Goal: Task Accomplishment & Management: Complete application form

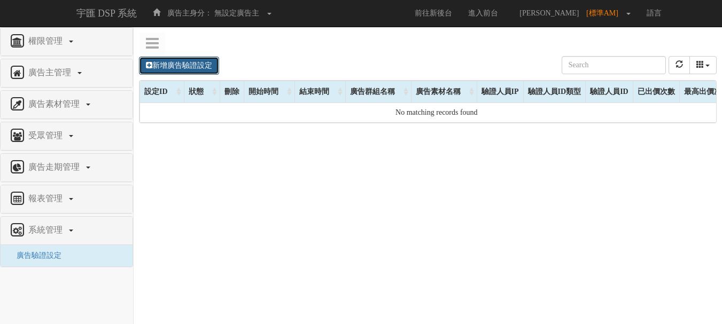
click at [184, 68] on link "新增廣告驗證設定" at bounding box center [179, 66] width 80 height 18
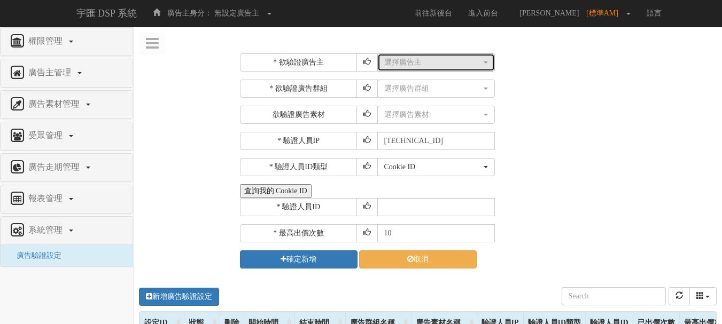
click at [443, 66] on div "選擇廣告主" at bounding box center [432, 62] width 97 height 11
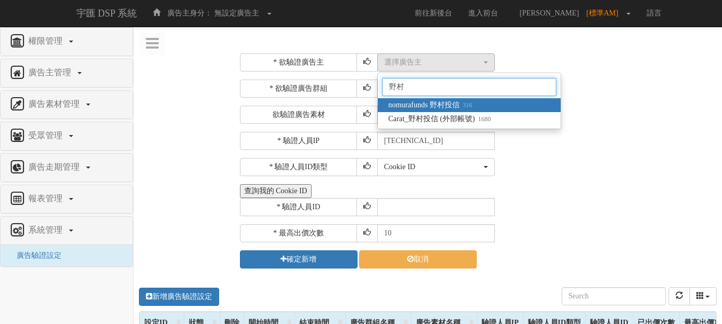
type input "野村"
click at [453, 105] on span "nomurafunds 野村投信 316" at bounding box center [430, 105] width 84 height 11
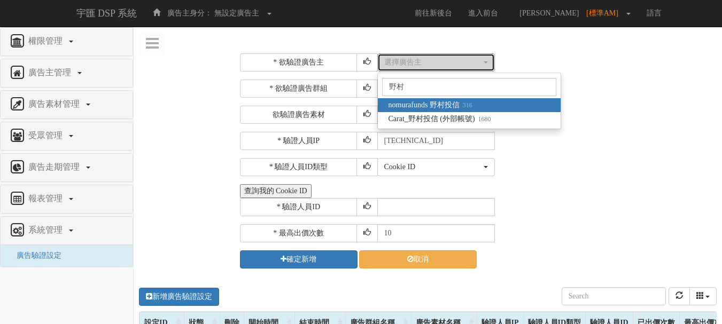
select select "316"
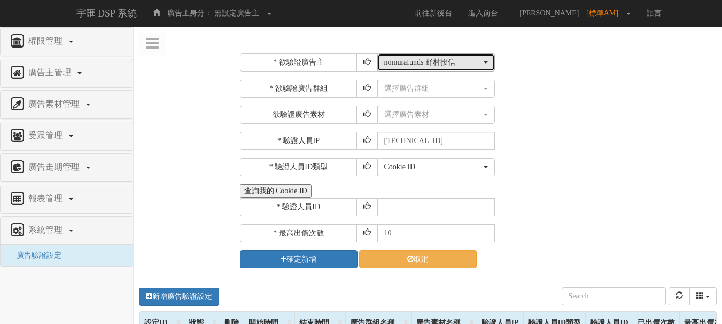
click at [444, 65] on div "nomurafunds 野村投信" at bounding box center [432, 62] width 97 height 11
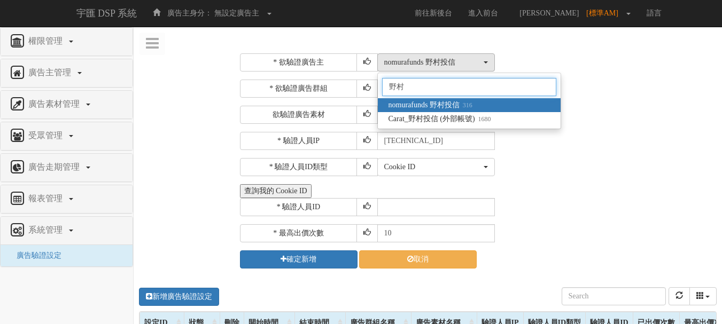
type input "野村"
click at [640, 110] on div "選擇廣告素材 不指定素材 0328_football_300_100 0328_football_300_300 邊境債-圖像式_300_250 邊境債-圖像…" at bounding box center [545, 115] width 337 height 18
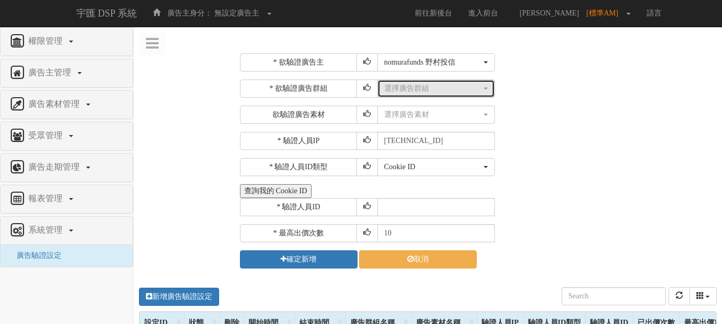
click at [421, 88] on div "選擇廣告群組" at bounding box center [432, 88] width 97 height 11
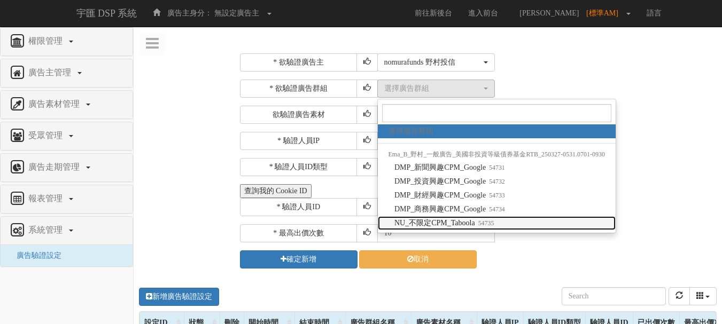
click at [481, 222] on small "54735" at bounding box center [484, 223] width 19 height 7
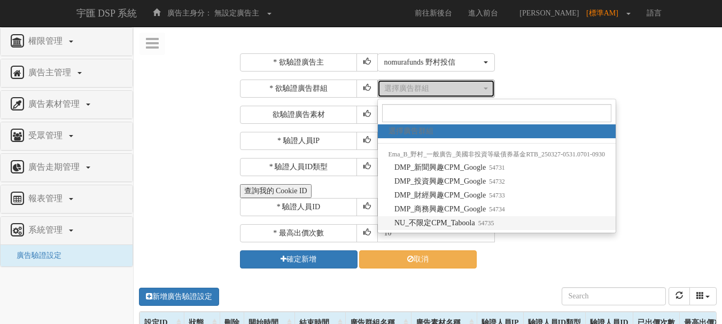
select select "54735"
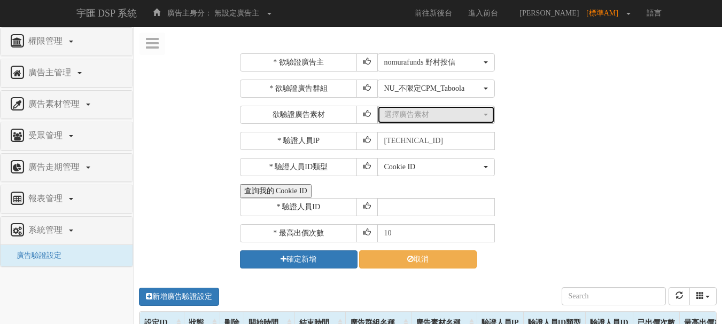
click at [418, 119] on div "選擇廣告素材" at bounding box center [432, 115] width 97 height 11
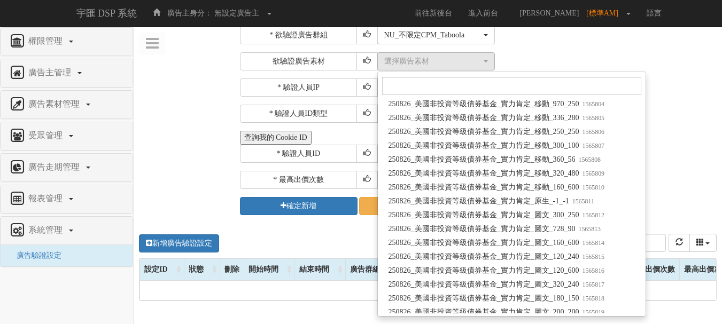
scroll to position [59098, 0]
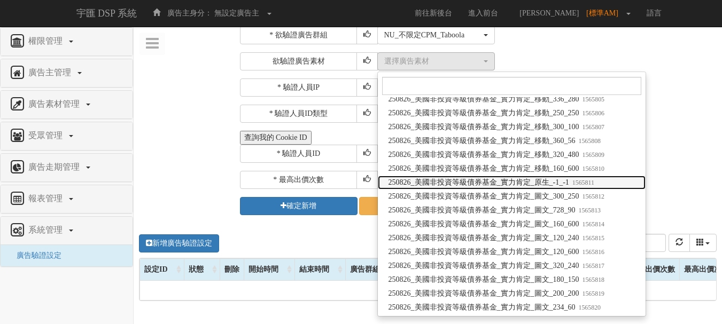
click at [568, 180] on span "250826_美國非投資等級債券基金_實力肯定_原生_-1_-1 1565811" at bounding box center [491, 182] width 206 height 11
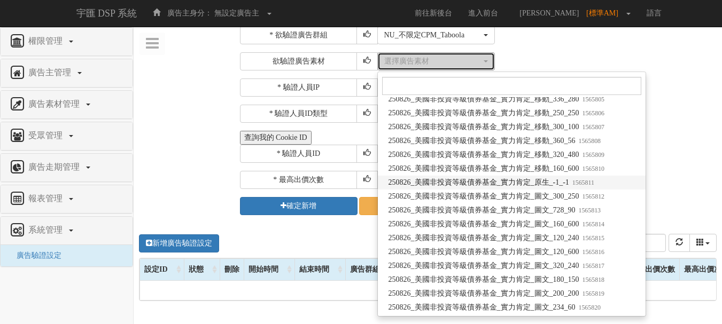
select select "1565811"
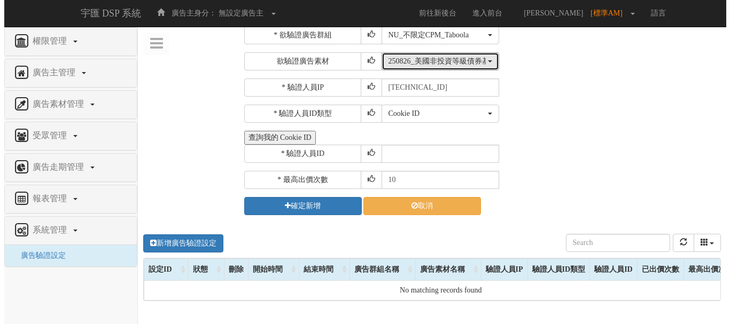
scroll to position [0, 0]
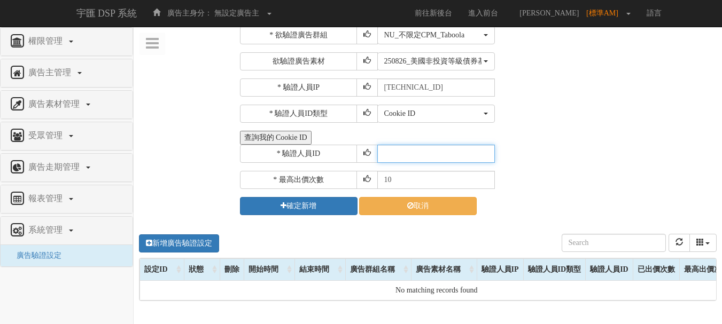
click at [435, 156] on input "text" at bounding box center [436, 154] width 118 height 18
type input "CER20250507102708866295"
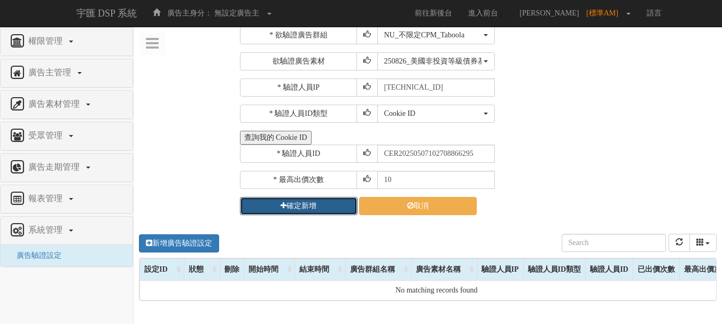
click at [308, 203] on button "確定新增" at bounding box center [299, 206] width 118 height 18
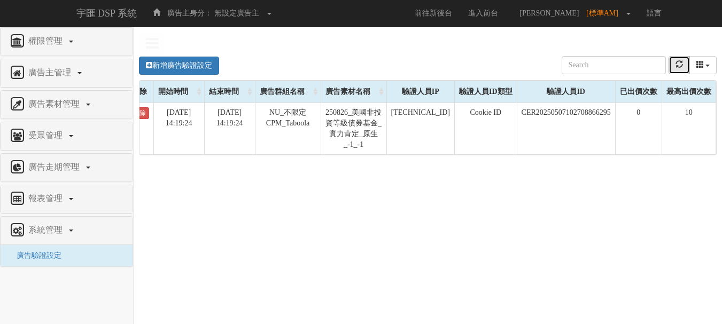
click at [683, 71] on button "refresh" at bounding box center [678, 65] width 21 height 18
click at [671, 67] on button "refresh" at bounding box center [678, 65] width 21 height 18
click at [687, 66] on button "refresh" at bounding box center [678, 65] width 21 height 18
click at [684, 64] on button "refresh" at bounding box center [678, 65] width 21 height 18
click at [196, 60] on link "新增廣告驗證設定" at bounding box center [179, 66] width 80 height 18
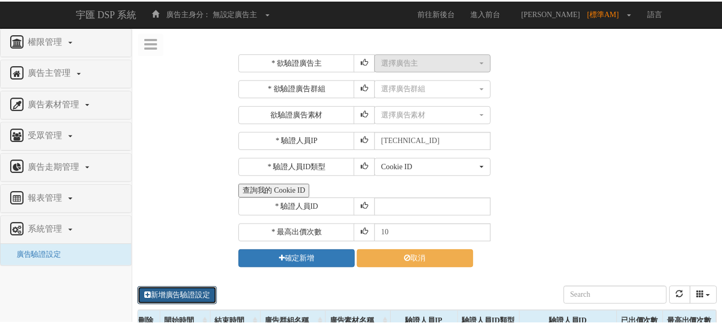
scroll to position [0, 91]
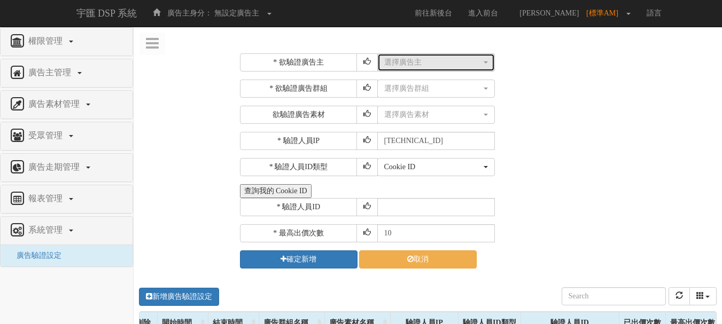
click at [420, 62] on div "選擇廣告主" at bounding box center [432, 62] width 97 height 11
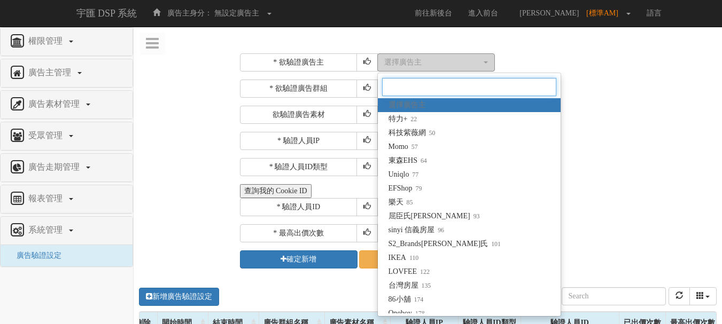
type input "u"
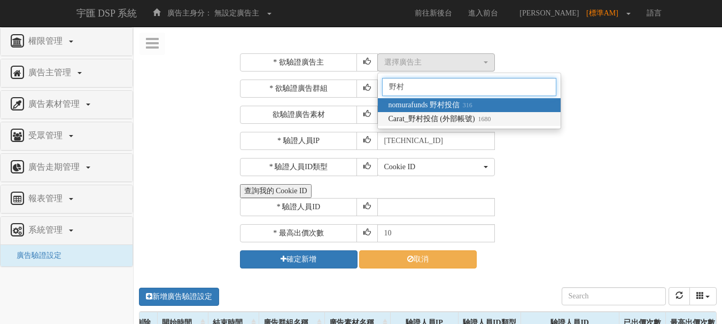
type input "野村"
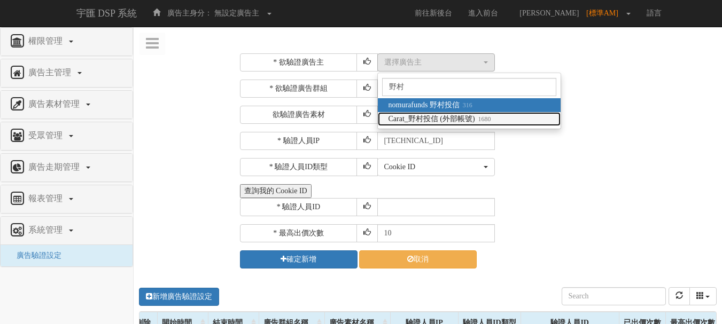
click at [436, 115] on span "Carat_野村投信 (外部帳號) 1680" at bounding box center [439, 119] width 103 height 11
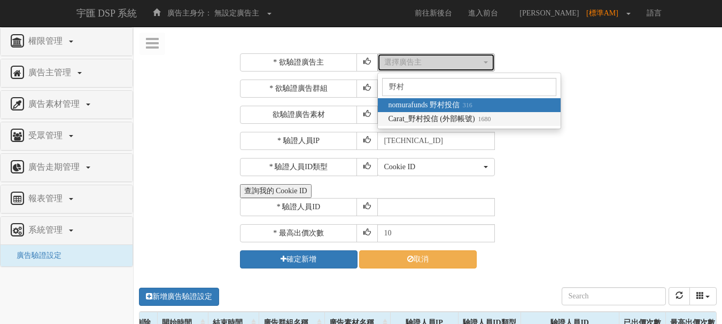
select select "1680"
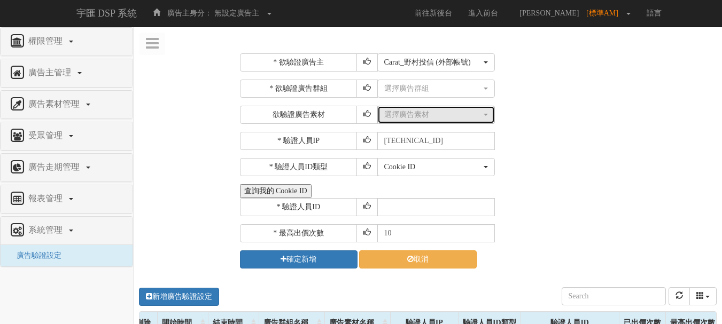
click at [431, 114] on div "選擇廣告素材" at bounding box center [432, 115] width 97 height 11
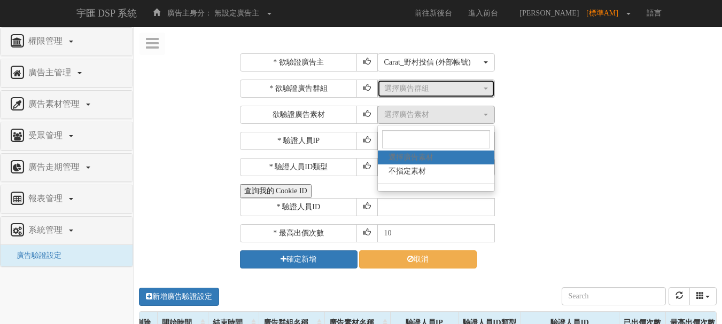
click at [433, 88] on div "選擇廣告群組" at bounding box center [432, 88] width 97 height 11
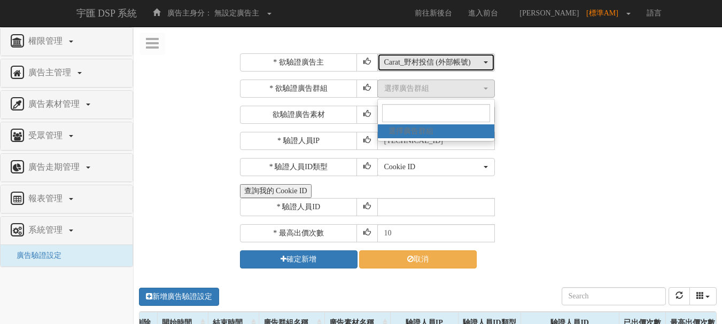
click at [432, 64] on div "Carat_野村投信 (外部帳號)" at bounding box center [432, 62] width 97 height 11
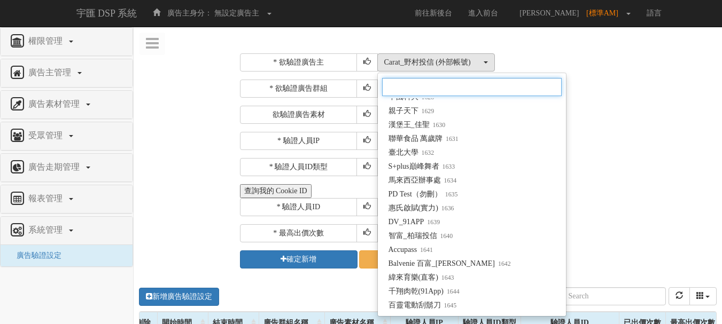
scroll to position [7592, 0]
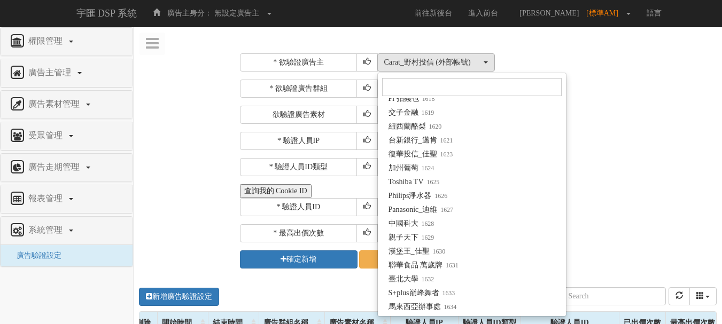
click at [606, 136] on div "* 驗證人員IP 211.72.129.170" at bounding box center [477, 141] width 474 height 18
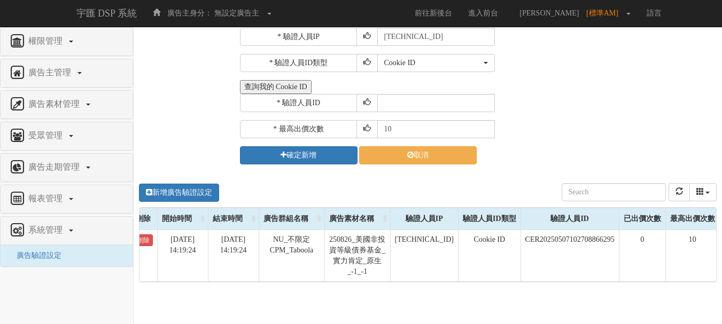
scroll to position [107, 0]
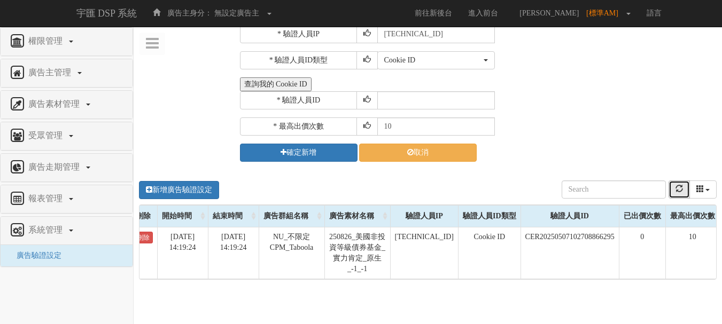
click at [682, 189] on icon "refresh" at bounding box center [678, 188] width 7 height 7
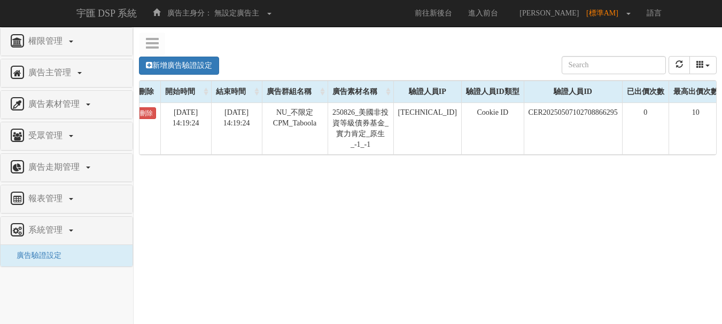
scroll to position [0, 99]
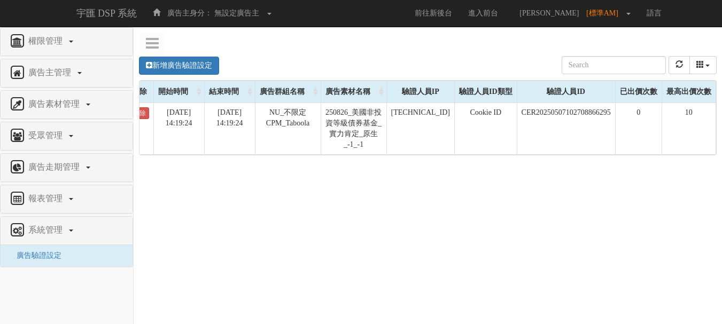
click at [700, 199] on div "新增廣告驗證設定 設定ID 狀態 刪除 開始時間 結束時間 廣告主ID 廣告主名稱 廣告走期ID 廣告走期名稱 廣告群組ID 廣告群組名稱 廣告素材 廣告素材…" at bounding box center [428, 205] width 588 height 321
click at [679, 70] on button "refresh" at bounding box center [678, 65] width 21 height 18
click at [511, 239] on div "新增廣告驗證設定 設定ID 狀態 刪除 開始時間 結束時間 廣告主ID 廣告主名稱 廣告走期ID 廣告走期名稱 廣告群組ID 廣告群組名稱 廣告素材 廣告素材…" at bounding box center [428, 205] width 588 height 321
click at [678, 65] on icon "refresh" at bounding box center [678, 63] width 7 height 7
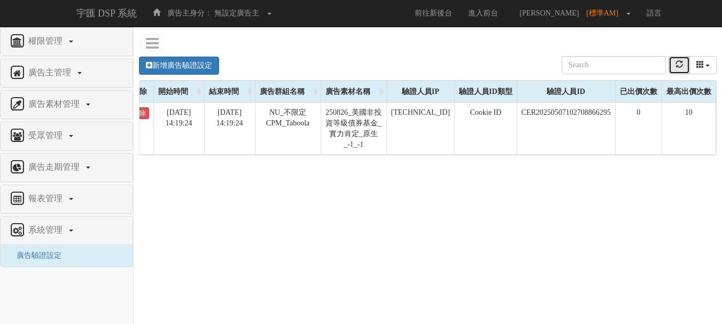
click at [678, 65] on icon "refresh" at bounding box center [678, 63] width 7 height 7
click at [681, 66] on icon "refresh" at bounding box center [678, 63] width 7 height 7
click at [248, 247] on div "新增廣告驗證設定 設定ID 狀態 刪除 開始時間 結束時間 廣告主ID 廣告主名稱 廣告走期ID 廣告走期名稱 廣告群組ID 廣告群組名稱 廣告素材 廣告素材…" at bounding box center [428, 205] width 588 height 321
click at [684, 63] on button "refresh" at bounding box center [678, 65] width 21 height 18
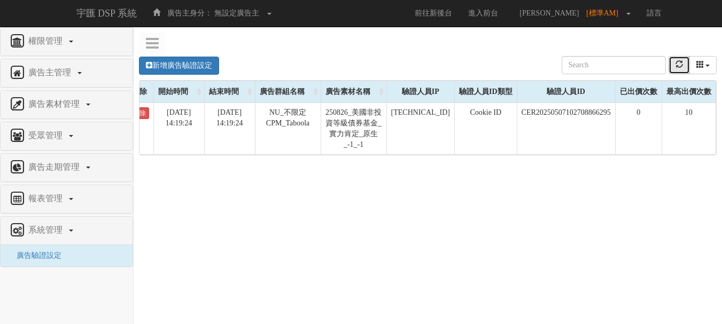
click at [676, 65] on icon "refresh" at bounding box center [678, 63] width 7 height 7
click at [672, 61] on button "refresh" at bounding box center [678, 65] width 21 height 18
click at [679, 68] on icon "refresh" at bounding box center [678, 63] width 7 height 7
click at [682, 64] on icon "refresh" at bounding box center [678, 63] width 7 height 7
click at [675, 60] on button "refresh" at bounding box center [678, 65] width 21 height 18
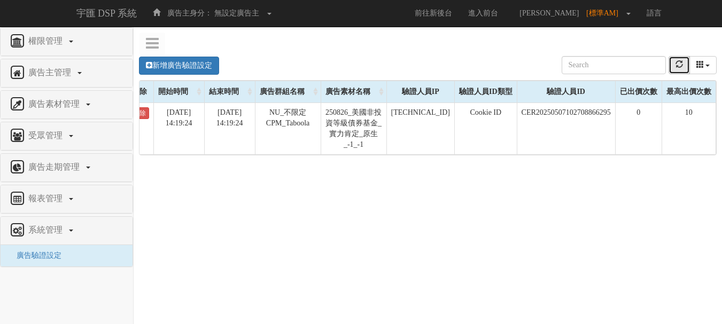
click at [679, 73] on button "refresh" at bounding box center [678, 65] width 21 height 18
click at [673, 59] on button "refresh" at bounding box center [678, 65] width 21 height 18
click at [672, 65] on button "refresh" at bounding box center [678, 65] width 21 height 18
click at [675, 66] on icon "refresh" at bounding box center [678, 63] width 7 height 7
click at [684, 68] on button "refresh" at bounding box center [678, 65] width 21 height 18
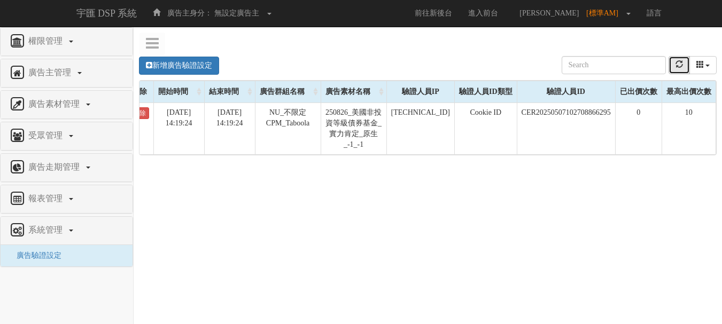
click at [689, 68] on button "refresh" at bounding box center [678, 65] width 21 height 18
click at [676, 63] on icon "refresh" at bounding box center [678, 63] width 7 height 7
drag, startPoint x: 492, startPoint y: 245, endPoint x: 406, endPoint y: 292, distance: 98.0
click at [490, 246] on div "新增廣告驗證設定 設定ID 狀態 刪除 開始時間 結束時間 廣告主ID 廣告主名稱 廣告走期ID 廣告走期名稱 廣告群組ID 廣告群組名稱 廣告素材 廣告素材…" at bounding box center [428, 205] width 588 height 321
click at [543, 259] on div "新增廣告驗證設定 設定ID 狀態 刪除 開始時間 結束時間 廣告主ID 廣告主名稱 廣告走期ID 廣告走期名稱 廣告群組ID 廣告群組名稱 廣告素材 廣告素材…" at bounding box center [428, 205] width 588 height 321
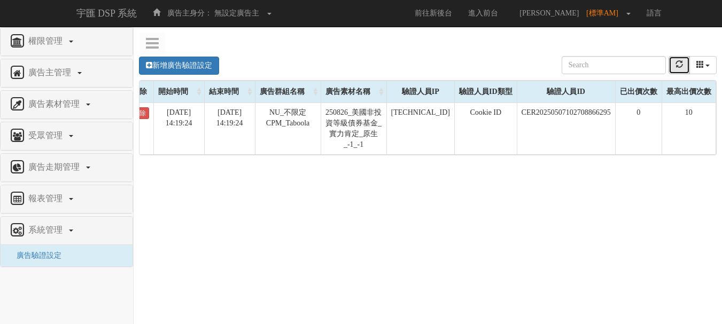
click at [678, 70] on button "refresh" at bounding box center [678, 65] width 21 height 18
click at [684, 67] on button "refresh" at bounding box center [678, 65] width 21 height 18
click at [670, 68] on button "refresh" at bounding box center [678, 65] width 21 height 18
click at [686, 66] on button "refresh" at bounding box center [678, 65] width 21 height 18
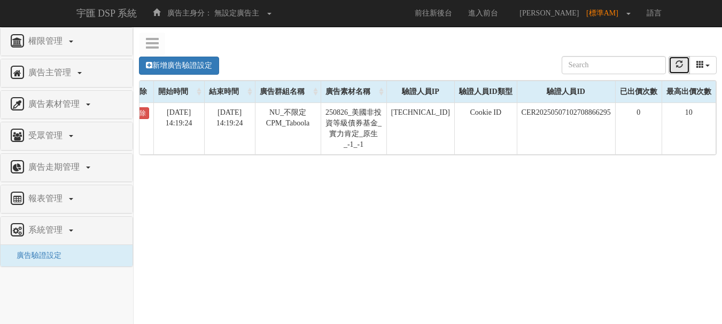
click at [686, 66] on button "refresh" at bounding box center [678, 65] width 21 height 18
click at [471, 217] on div "新增廣告驗證設定 設定ID 狀態 刪除 開始時間 結束時間 廣告主ID 廣告主名稱 廣告走期ID 廣告走期名稱 廣告群組ID 廣告群組名稱 廣告素材 廣告素材…" at bounding box center [428, 205] width 588 height 321
click at [338, 283] on div "新增廣告驗證設定 設定ID 狀態 刪除 開始時間 結束時間 廣告主ID 廣告主名稱 廣告走期ID 廣告走期名稱 廣告群組ID 廣告群組名稱 廣告素材 廣告素材…" at bounding box center [428, 205] width 588 height 321
click at [196, 237] on div "新增廣告驗證設定 設定ID 狀態 刪除 開始時間 結束時間 廣告主ID 廣告主名稱 廣告走期ID 廣告走期名稱 廣告群組ID 廣告群組名稱 廣告素材 廣告素材…" at bounding box center [428, 205] width 588 height 321
drag, startPoint x: 496, startPoint y: 232, endPoint x: 508, endPoint y: 282, distance: 50.4
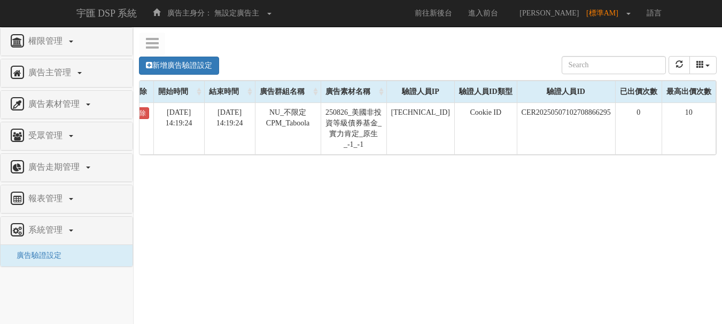
click at [496, 232] on div "新增廣告驗證設定 設定ID 狀態 刪除 開始時間 結束時間 廣告主ID 廣告主名稱 廣告走期ID 廣告走期名稱 廣告群組ID 廣告群組名稱 廣告素材 廣告素材…" at bounding box center [428, 205] width 588 height 321
click at [673, 58] on button "refresh" at bounding box center [678, 65] width 21 height 18
click at [522, 216] on div "新增廣告驗證設定 設定ID 狀態 刪除 開始時間 結束時間 廣告主ID 廣告主名稱 廣告走期ID 廣告走期名稱 廣告群組ID 廣告群組名稱 廣告素材 廣告素材…" at bounding box center [428, 205] width 588 height 321
click at [539, 233] on div "新增廣告驗證設定 設定ID 狀態 刪除 開始時間 結束時間 廣告主ID 廣告主名稱 廣告走期ID 廣告走期名稱 廣告群組ID 廣告群組名稱 廣告素材 廣告素材…" at bounding box center [428, 205] width 588 height 321
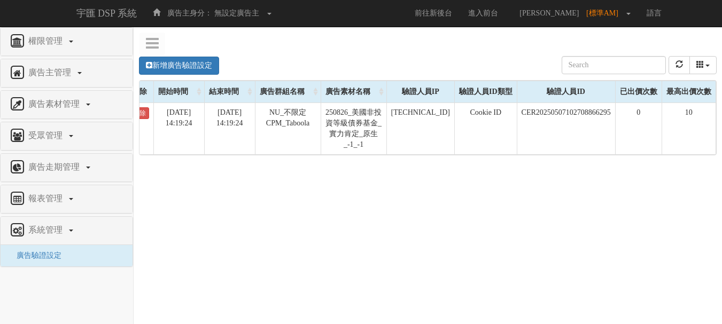
click at [326, 227] on div "新增廣告驗證設定 設定ID 狀態 刪除 開始時間 結束時間 廣告主ID 廣告主名稱 廣告走期ID 廣告走期名稱 廣告群組ID 廣告群組名稱 廣告素材 廣告素材…" at bounding box center [428, 205] width 588 height 321
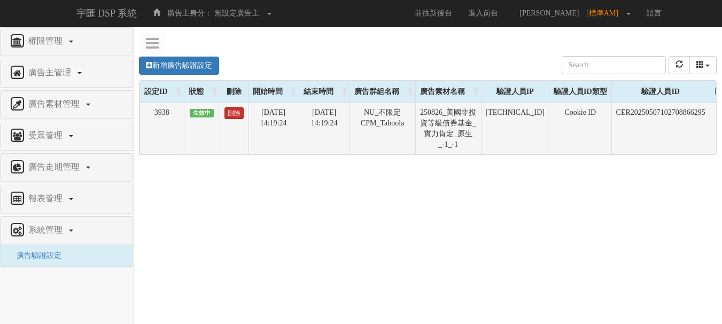
click at [234, 112] on link "刪除" at bounding box center [233, 113] width 19 height 12
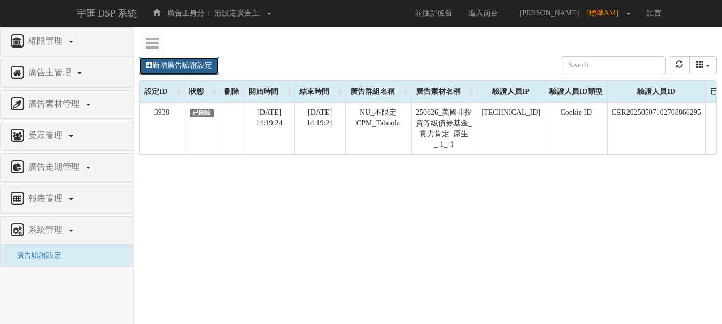
click at [202, 66] on link "新增廣告驗證設定" at bounding box center [179, 66] width 80 height 18
click at [182, 69] on link "新增廣告驗證設定" at bounding box center [179, 66] width 80 height 18
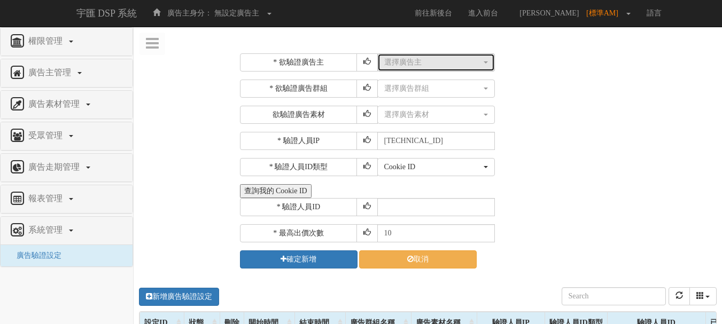
click at [458, 64] on div "選擇廣告主" at bounding box center [432, 62] width 97 height 11
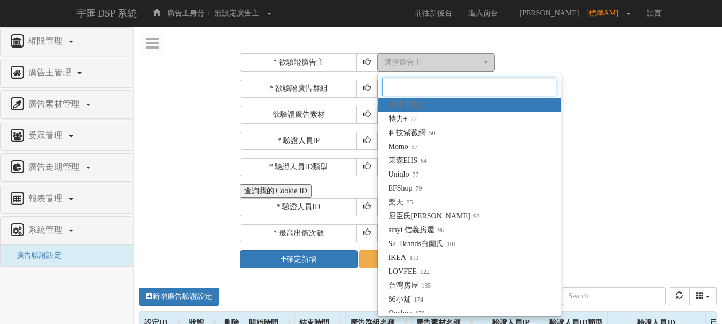
type input "u"
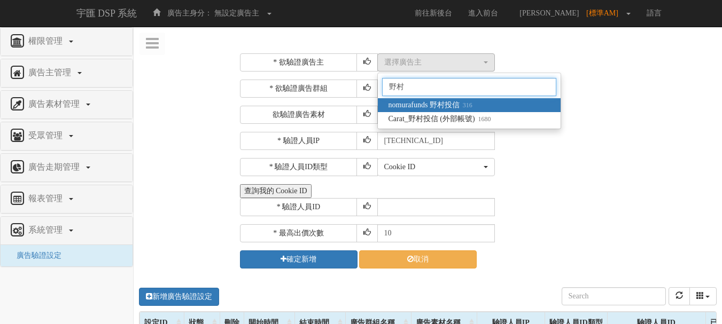
type input "野村"
click at [453, 103] on span "nomurafunds 野村投信 316" at bounding box center [430, 105] width 84 height 11
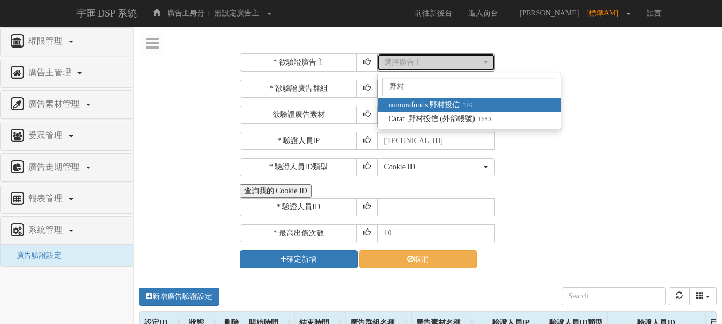
select select "316"
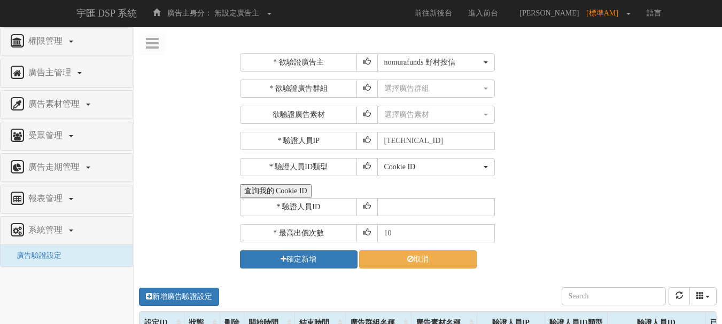
click at [447, 98] on div "* 欲驗證廣告群組 選擇廣告群組 DMP_新聞興趣CPM_Google DMP_投資興趣CPM_Google DMP_財經興趣CPM_Google DMP_商…" at bounding box center [477, 102] width 474 height 44
click at [447, 90] on div "選擇廣告群組" at bounding box center [432, 88] width 97 height 11
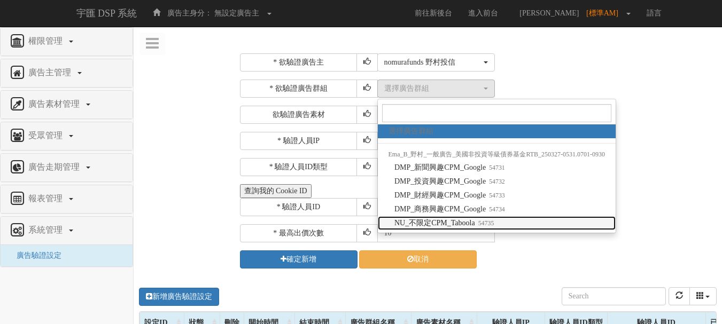
click at [455, 224] on span "NU_不限定CPM_Taboola 54735" at bounding box center [443, 223] width 99 height 11
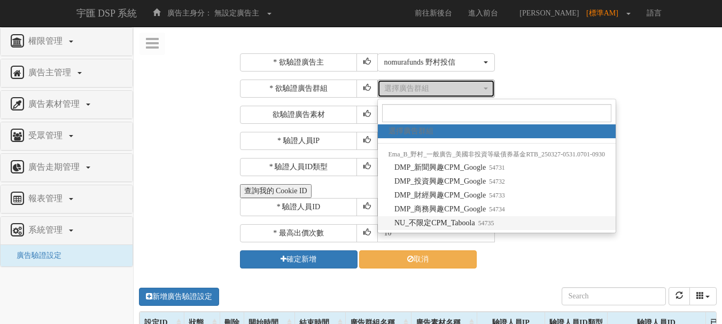
select select "54735"
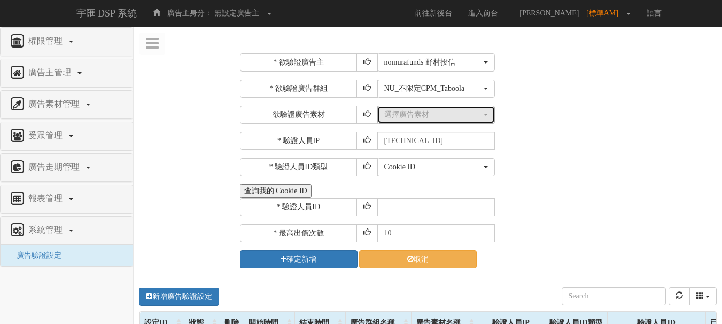
click at [435, 116] on div "選擇廣告素材" at bounding box center [432, 115] width 97 height 11
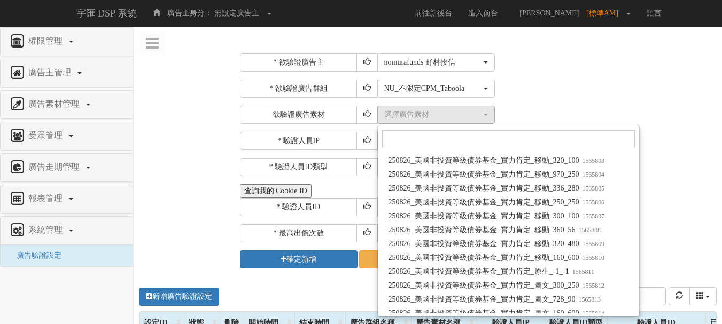
scroll to position [59080, 0]
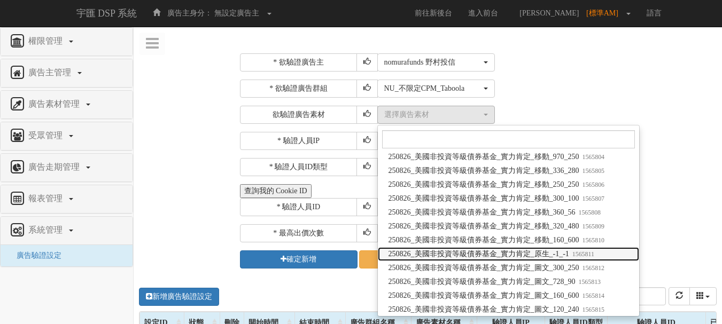
click at [572, 251] on span "250826_美國非投資等級債券基金_實力肯定_原生_-1_-1 1565811" at bounding box center [491, 254] width 206 height 11
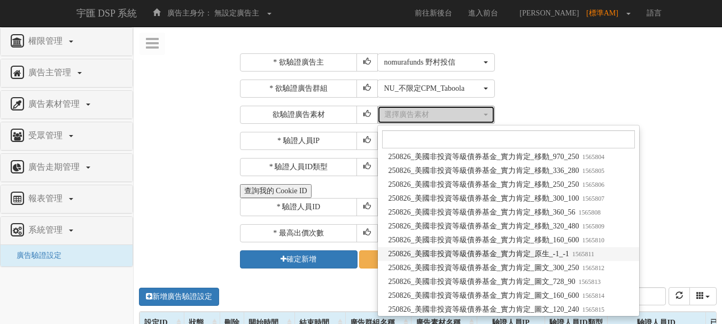
select select "1565811"
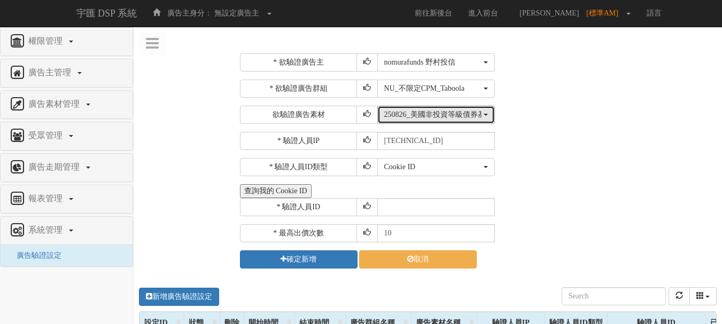
scroll to position [0, 0]
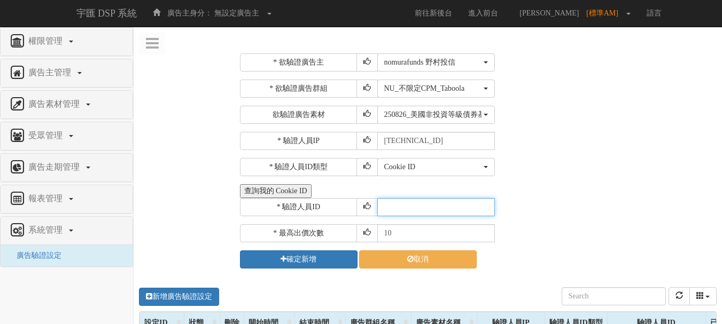
click at [402, 211] on input "text" at bounding box center [436, 207] width 118 height 18
type input "CER20250507102708866295"
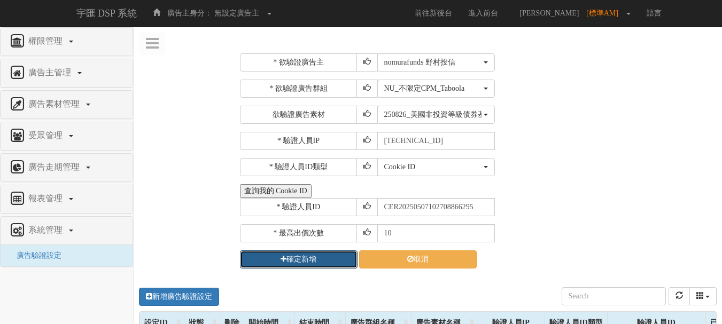
click at [308, 256] on button "確定新增" at bounding box center [299, 260] width 118 height 18
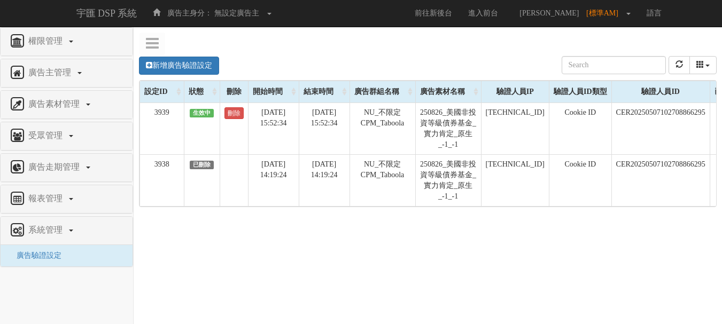
scroll to position [0, 99]
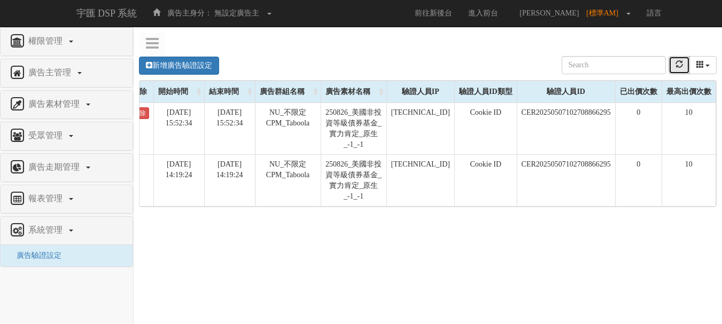
click at [680, 70] on button "refresh" at bounding box center [678, 65] width 21 height 18
click at [211, 63] on link "新增廣告驗證設定" at bounding box center [179, 66] width 80 height 18
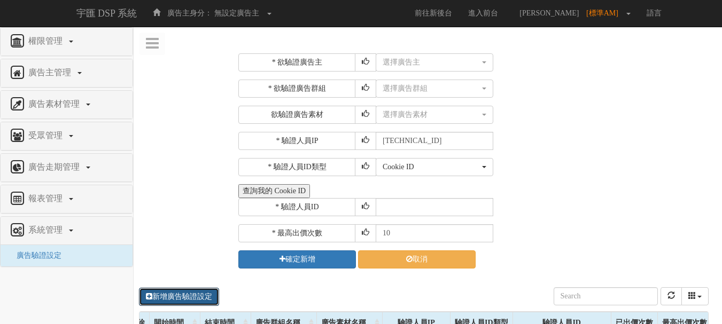
scroll to position [0, 87]
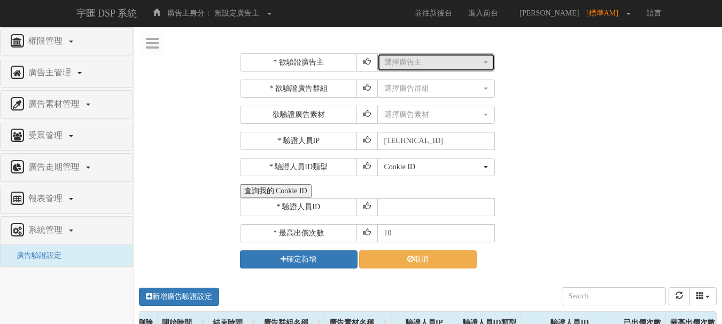
click at [418, 61] on div "選擇廣告主" at bounding box center [432, 62] width 97 height 11
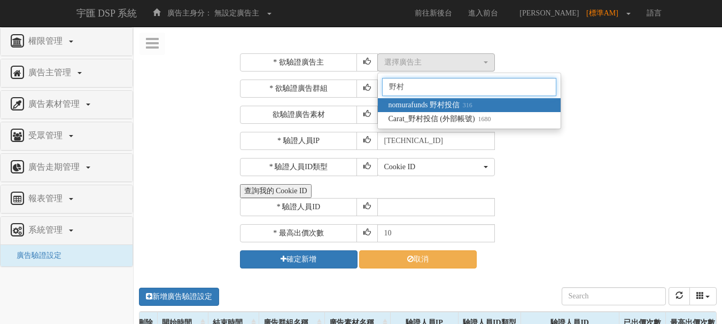
type input "野村"
click at [434, 102] on span "nomurafunds 野村投信 316" at bounding box center [430, 105] width 84 height 11
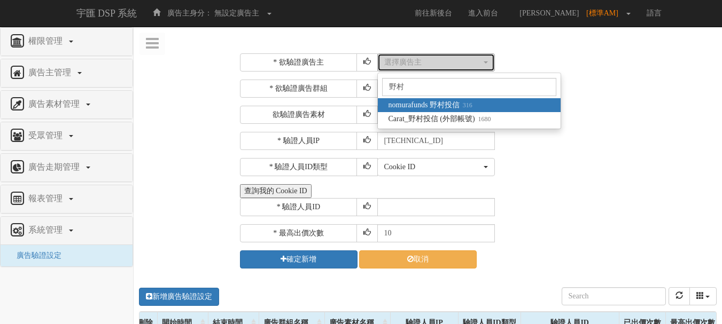
select select "316"
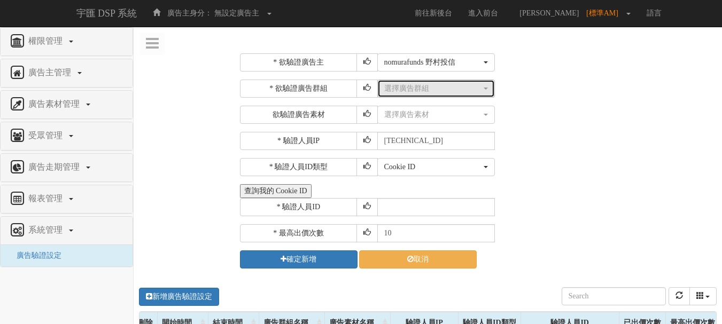
click at [422, 91] on div "選擇廣告群組" at bounding box center [432, 88] width 97 height 11
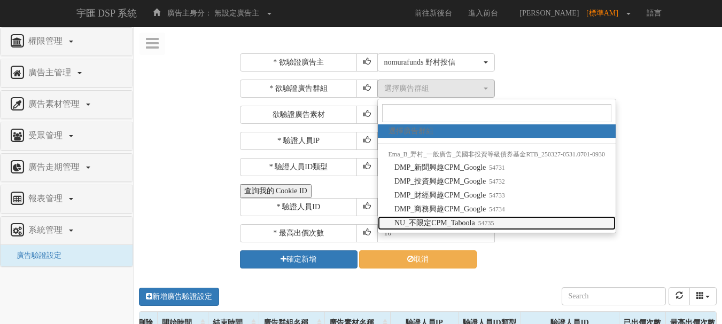
click at [449, 227] on span "NU_不限定CPM_Taboola 54735" at bounding box center [443, 223] width 99 height 11
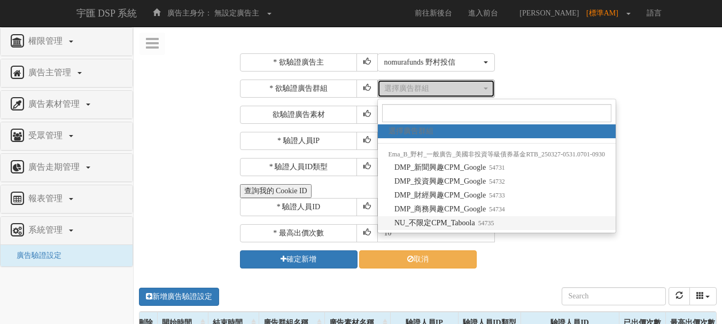
select select "54735"
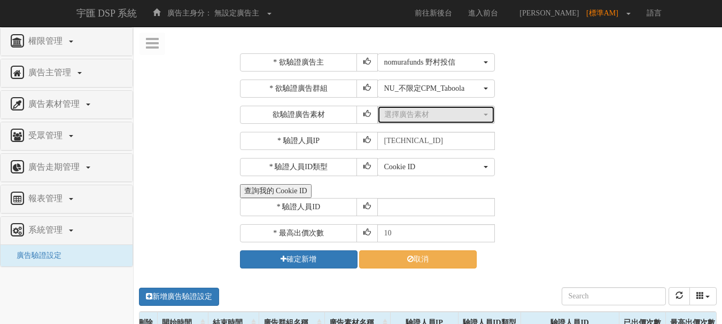
click at [427, 119] on div "選擇廣告素材" at bounding box center [432, 115] width 97 height 11
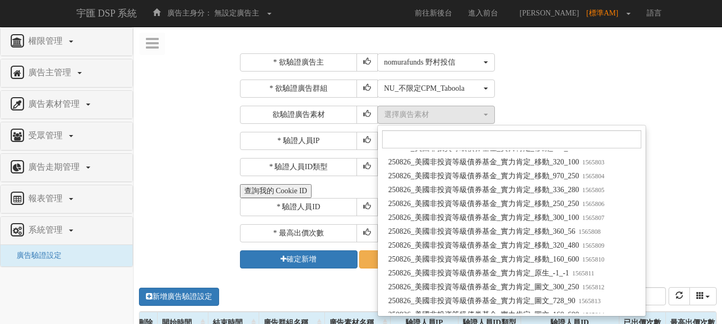
scroll to position [59085, 0]
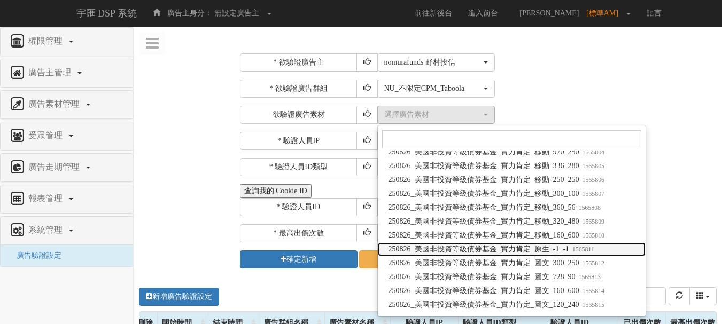
click at [549, 251] on span "250826_美國非投資等級債券基金_實力肯定_原生_-1_-1 1565811" at bounding box center [491, 249] width 206 height 11
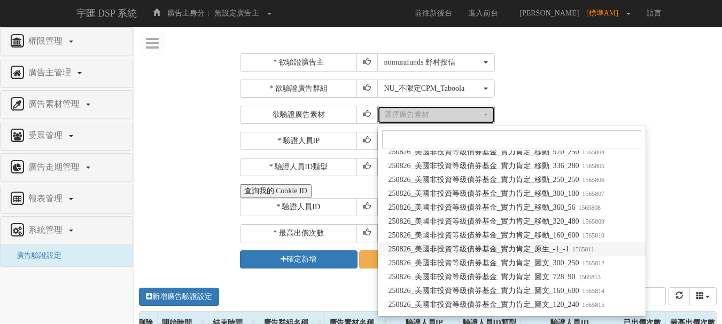
select select "1565811"
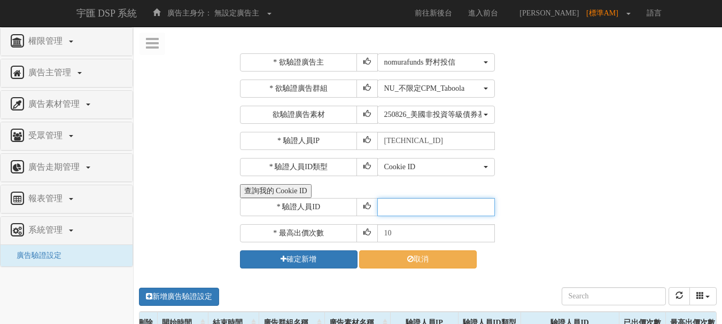
click at [397, 212] on input "text" at bounding box center [436, 207] width 118 height 18
type input "CER20250507102708866295"
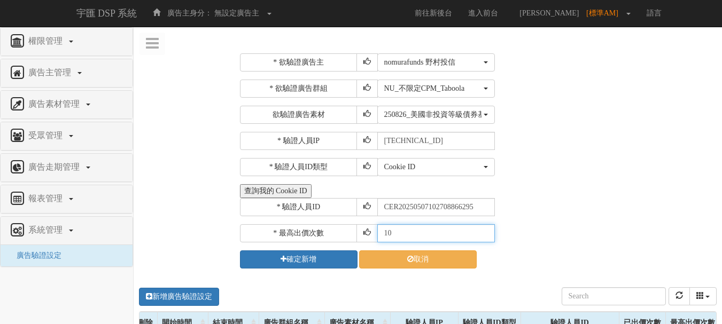
drag, startPoint x: 409, startPoint y: 235, endPoint x: 356, endPoint y: 227, distance: 53.6
click at [354, 227] on div "* 最高出價次數 10" at bounding box center [477, 233] width 474 height 18
type input "30"
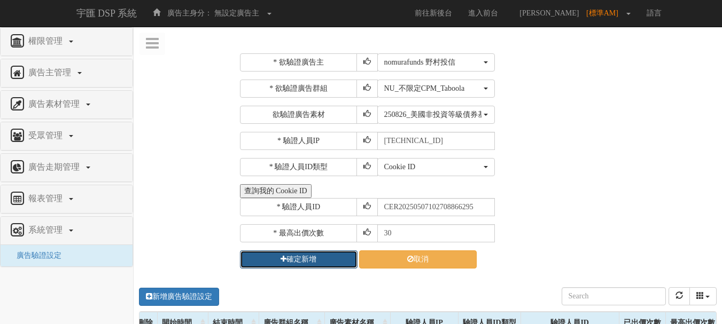
click at [317, 255] on button "確定新增" at bounding box center [299, 260] width 118 height 18
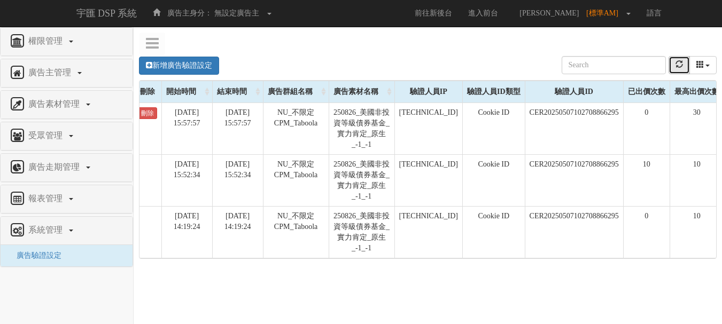
click at [677, 72] on button "refresh" at bounding box center [678, 65] width 21 height 18
click at [675, 71] on button "refresh" at bounding box center [678, 65] width 21 height 18
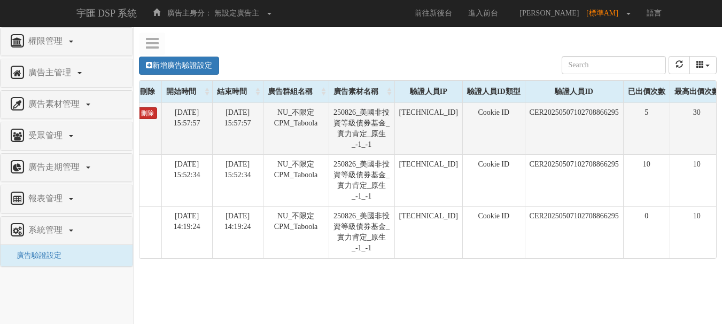
click at [151, 119] on link "刪除" at bounding box center [147, 113] width 19 height 12
